Goal: Navigation & Orientation: Find specific page/section

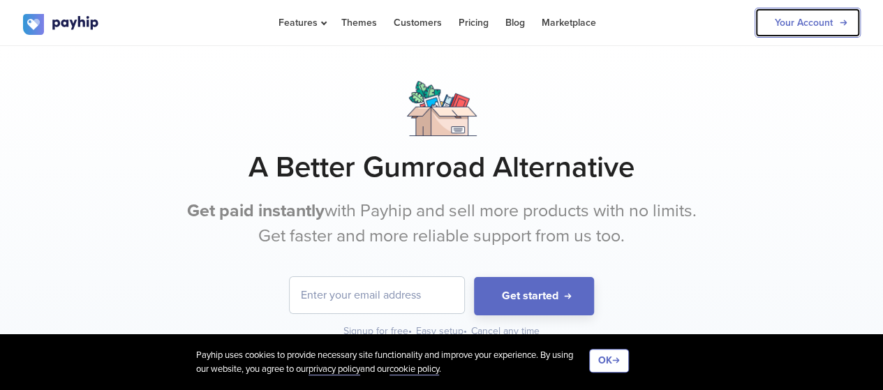
click at [832, 23] on link "Your Account" at bounding box center [808, 23] width 106 height 30
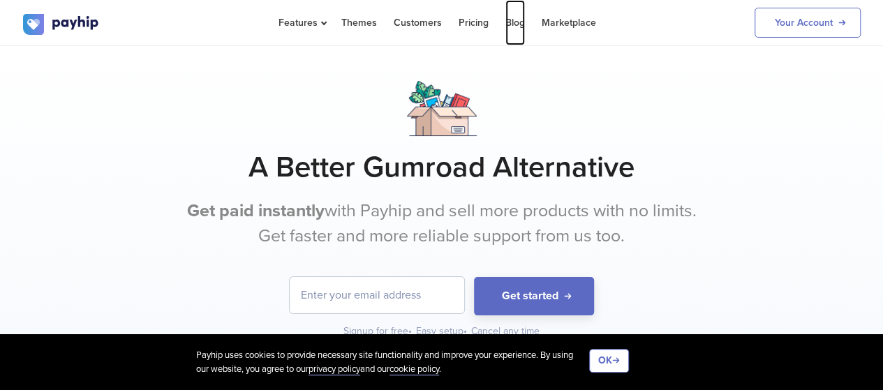
click at [517, 34] on link "Blog" at bounding box center [515, 22] width 20 height 45
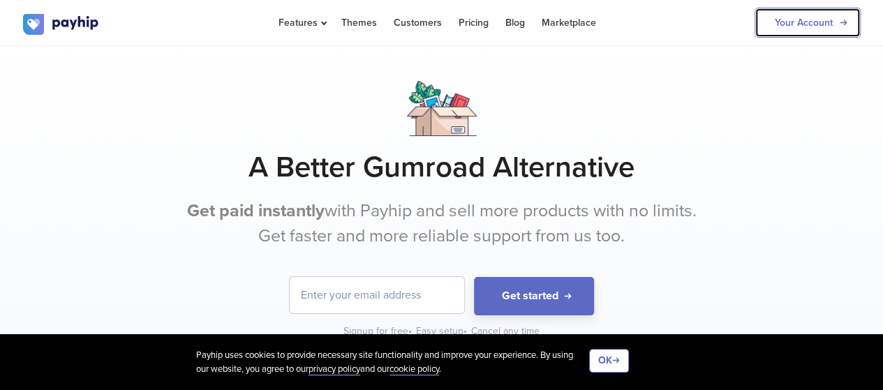
click at [803, 22] on link "Your Account" at bounding box center [808, 23] width 106 height 30
